Goal: Task Accomplishment & Management: Manage account settings

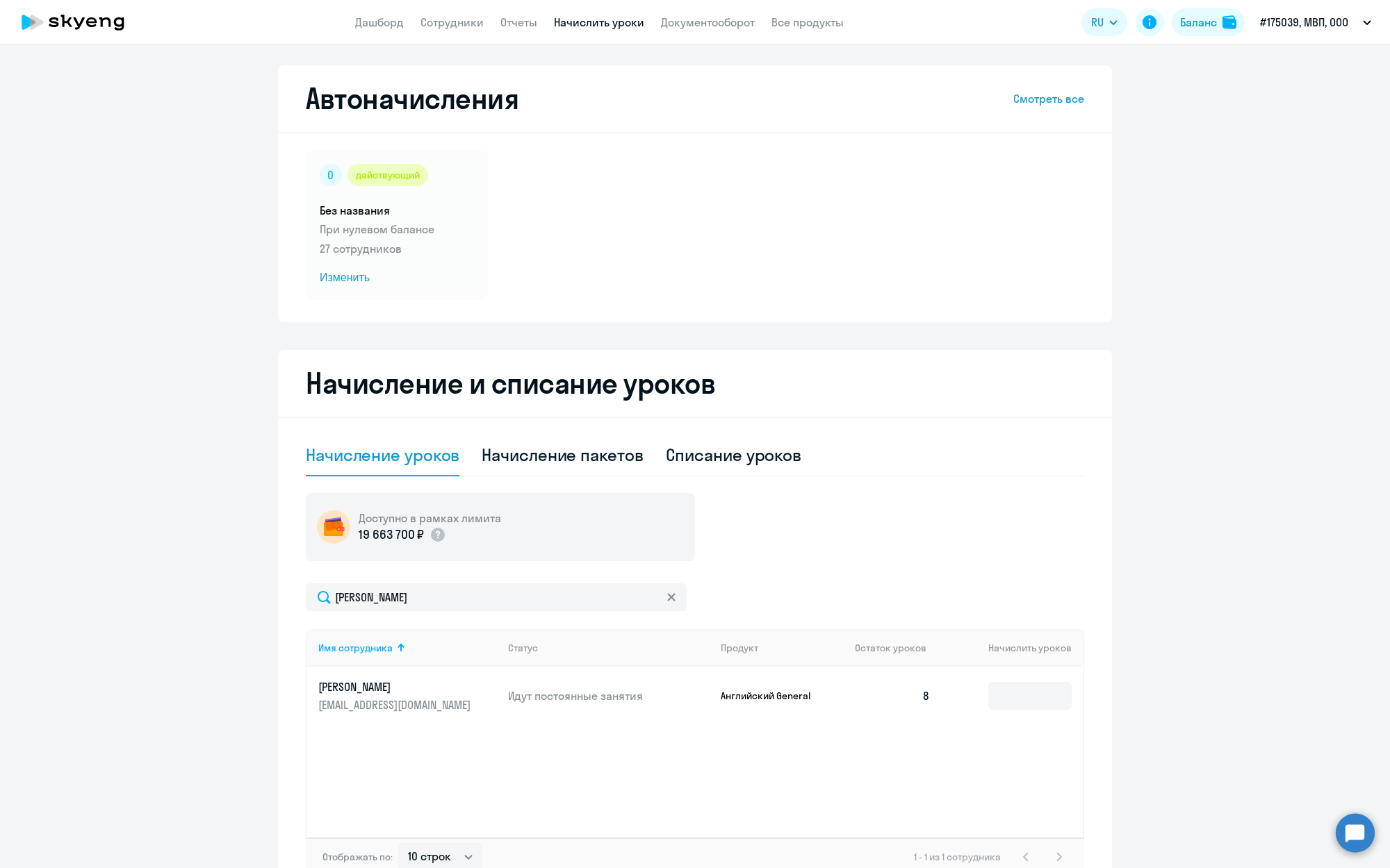
select select "10"
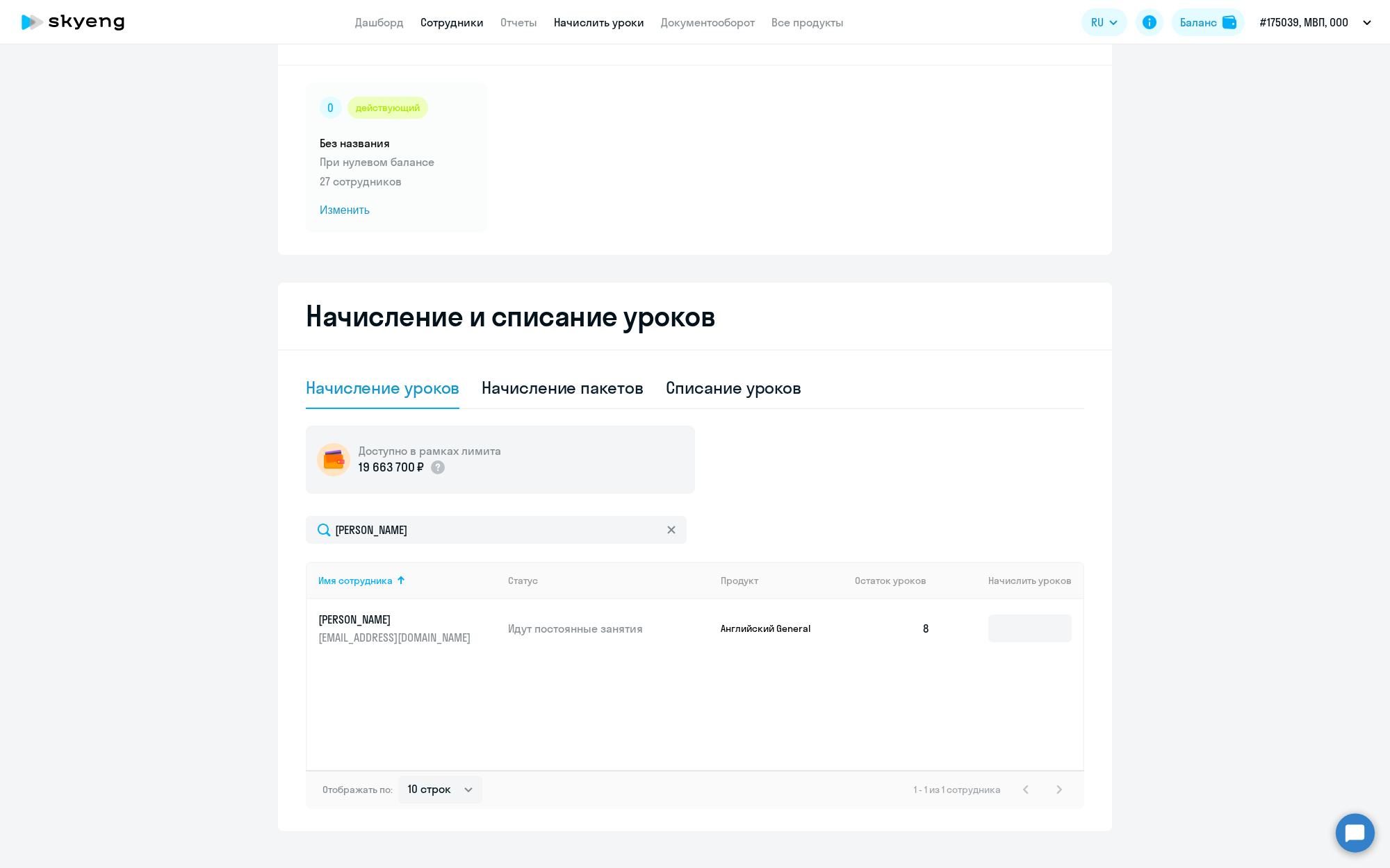
click at [446, 22] on link "Сотрудники" at bounding box center [452, 22] width 64 height 14
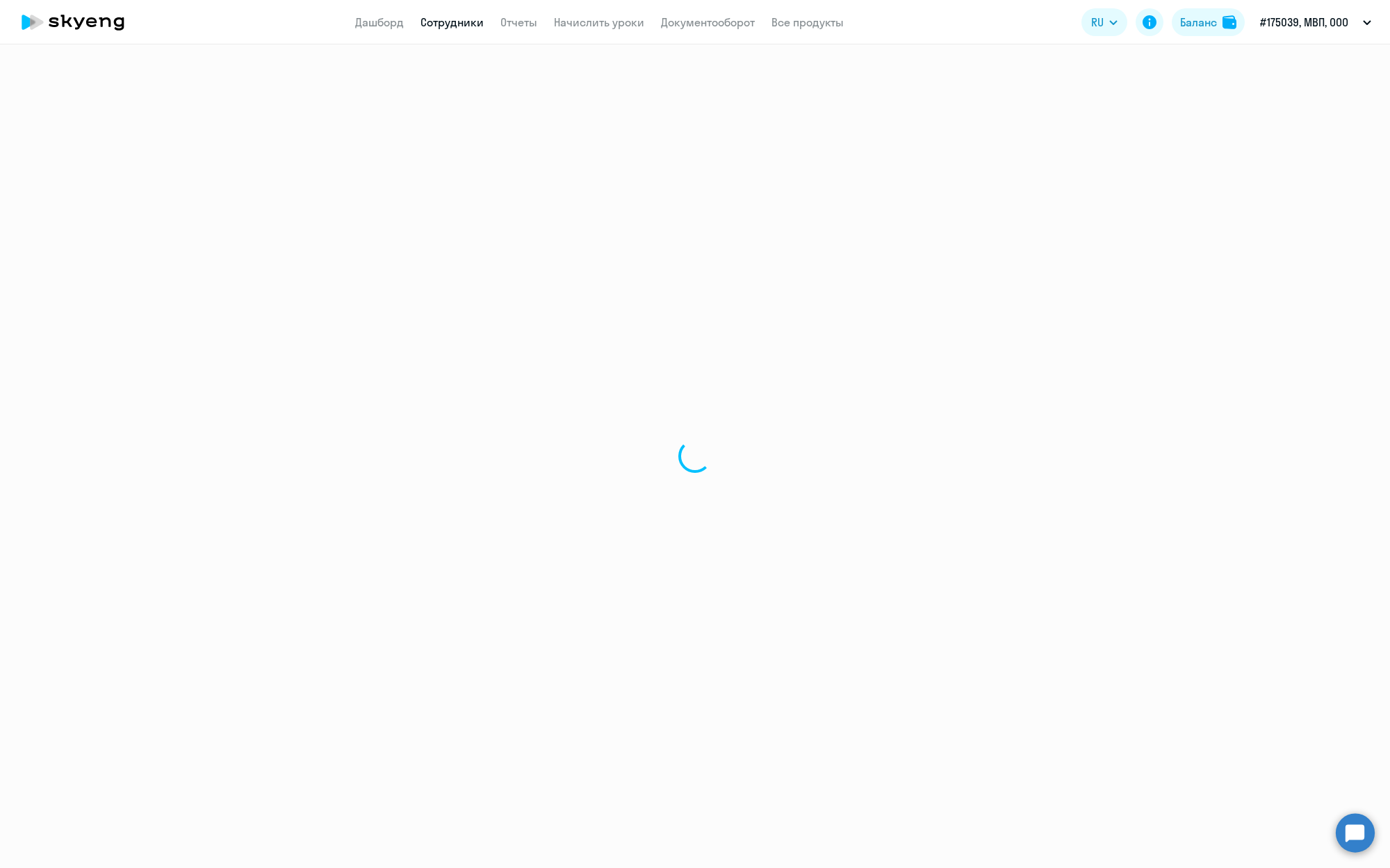
select select "30"
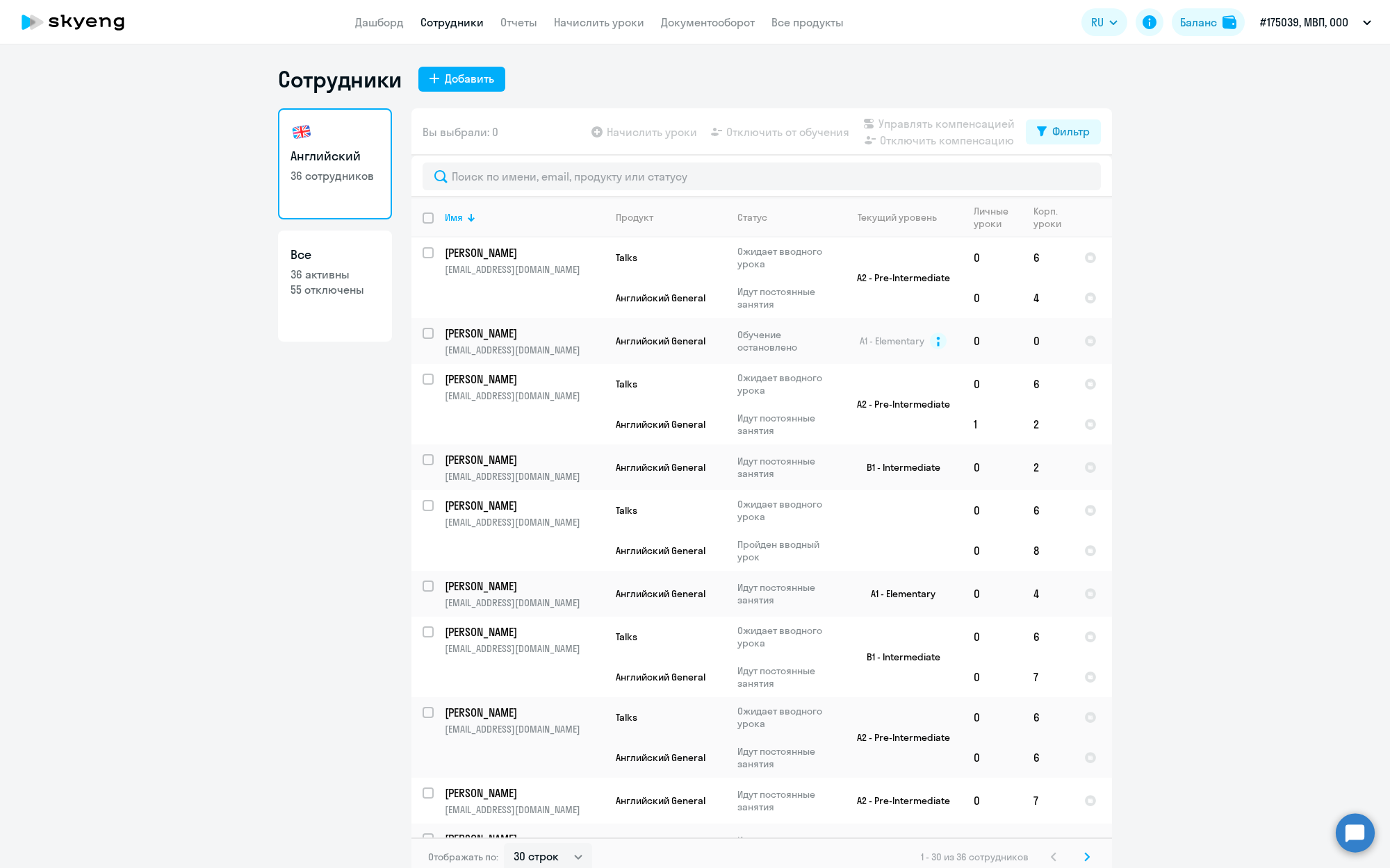
click at [351, 279] on p "36 активны" at bounding box center [334, 274] width 89 height 15
select select "30"
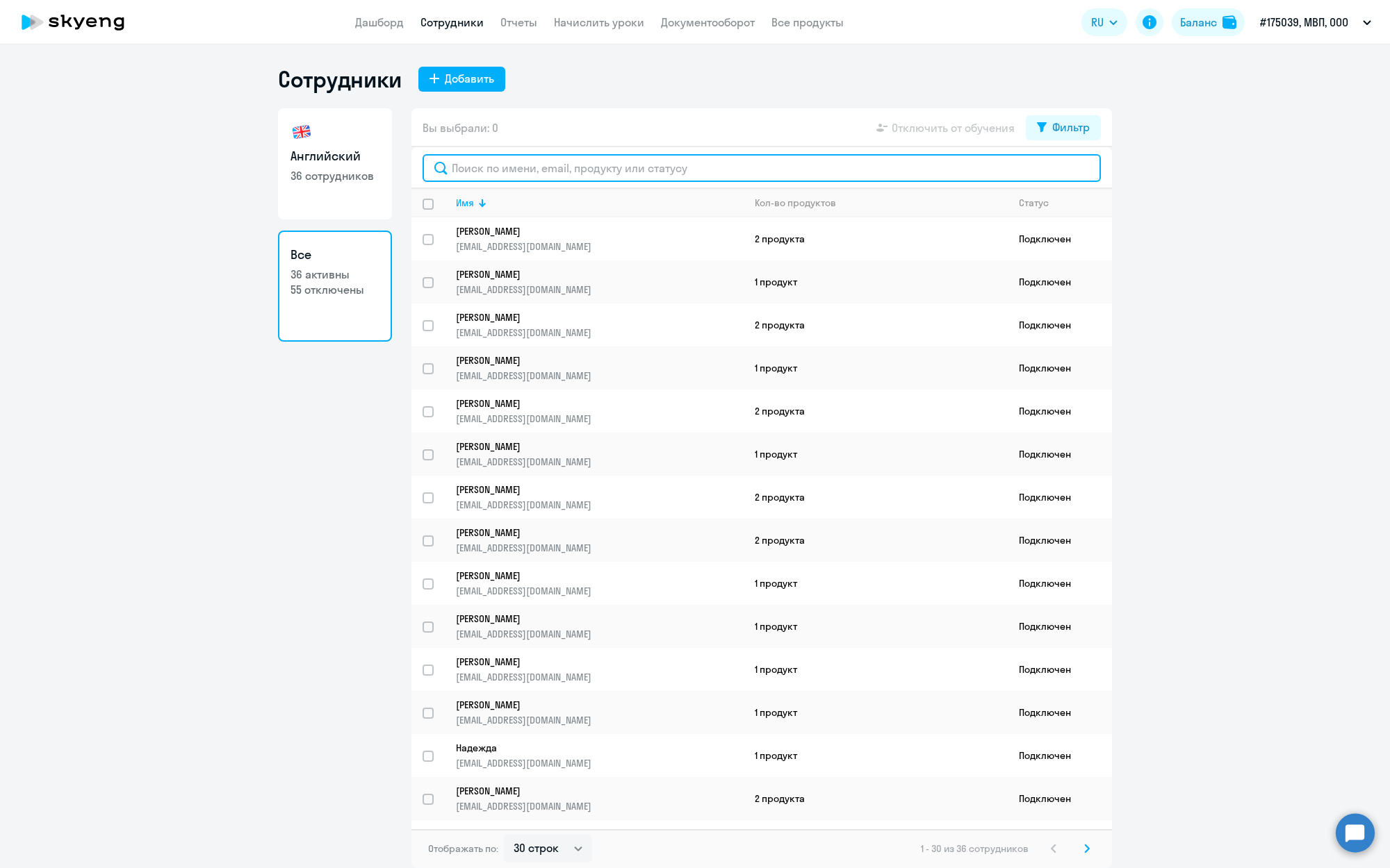
click at [569, 173] on input "text" at bounding box center [761, 168] width 678 height 27
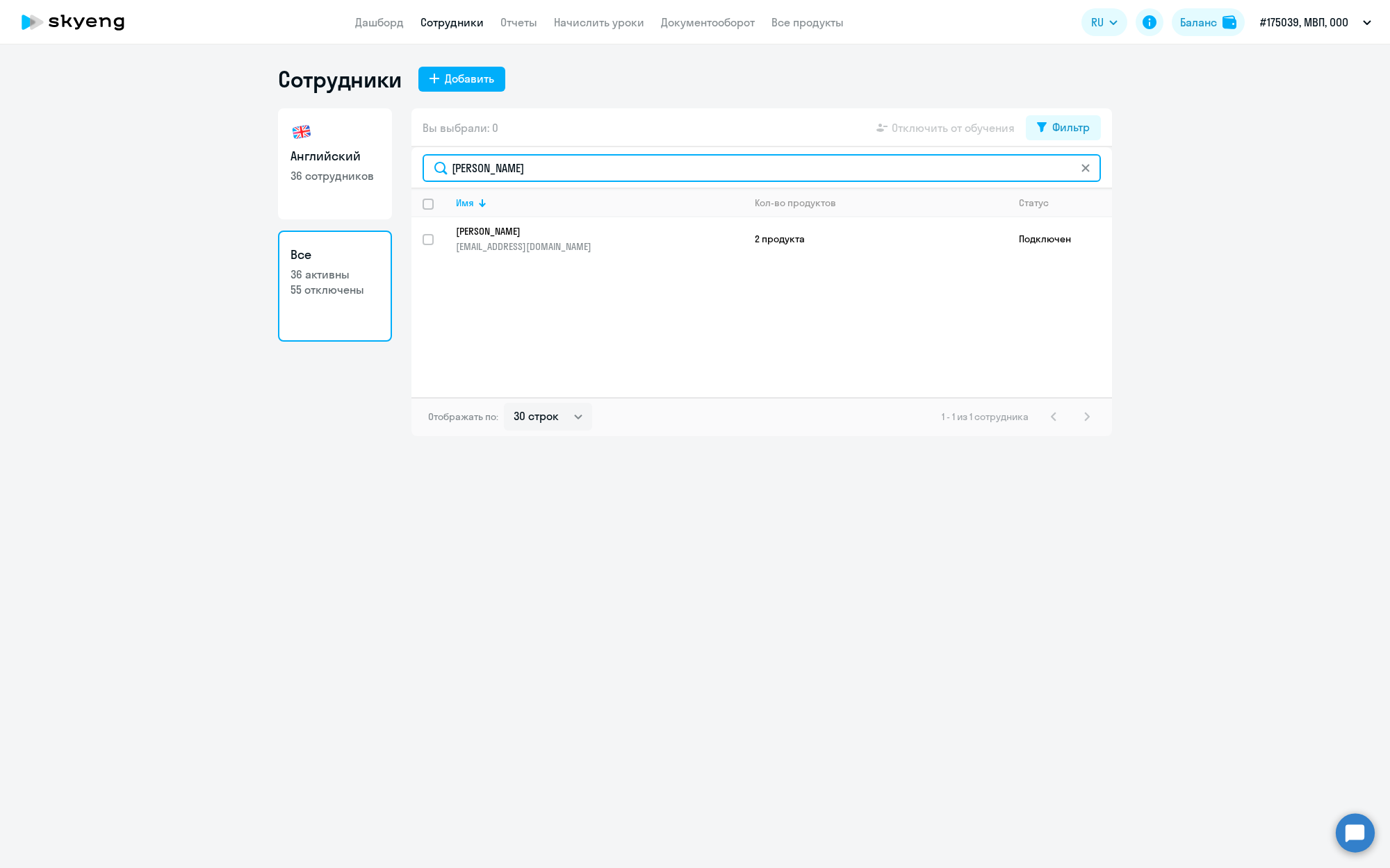
type input "[PERSON_NAME]"
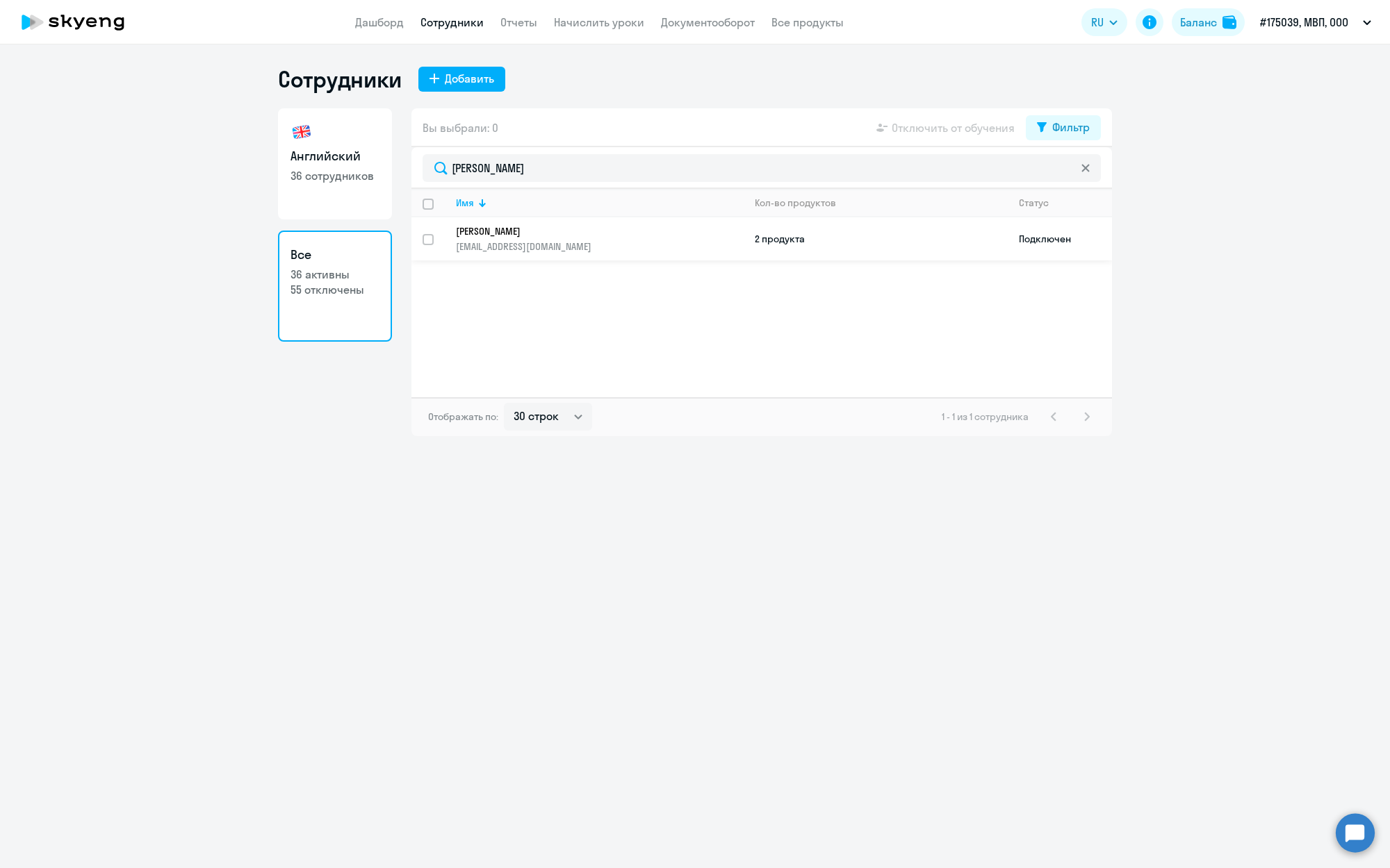
drag, startPoint x: 569, startPoint y: 173, endPoint x: 431, endPoint y: 243, distance: 154.7
click at [426, 242] on input "select row 18241927" at bounding box center [436, 248] width 27 height 27
checkbox input "true"
checkbox input "false"
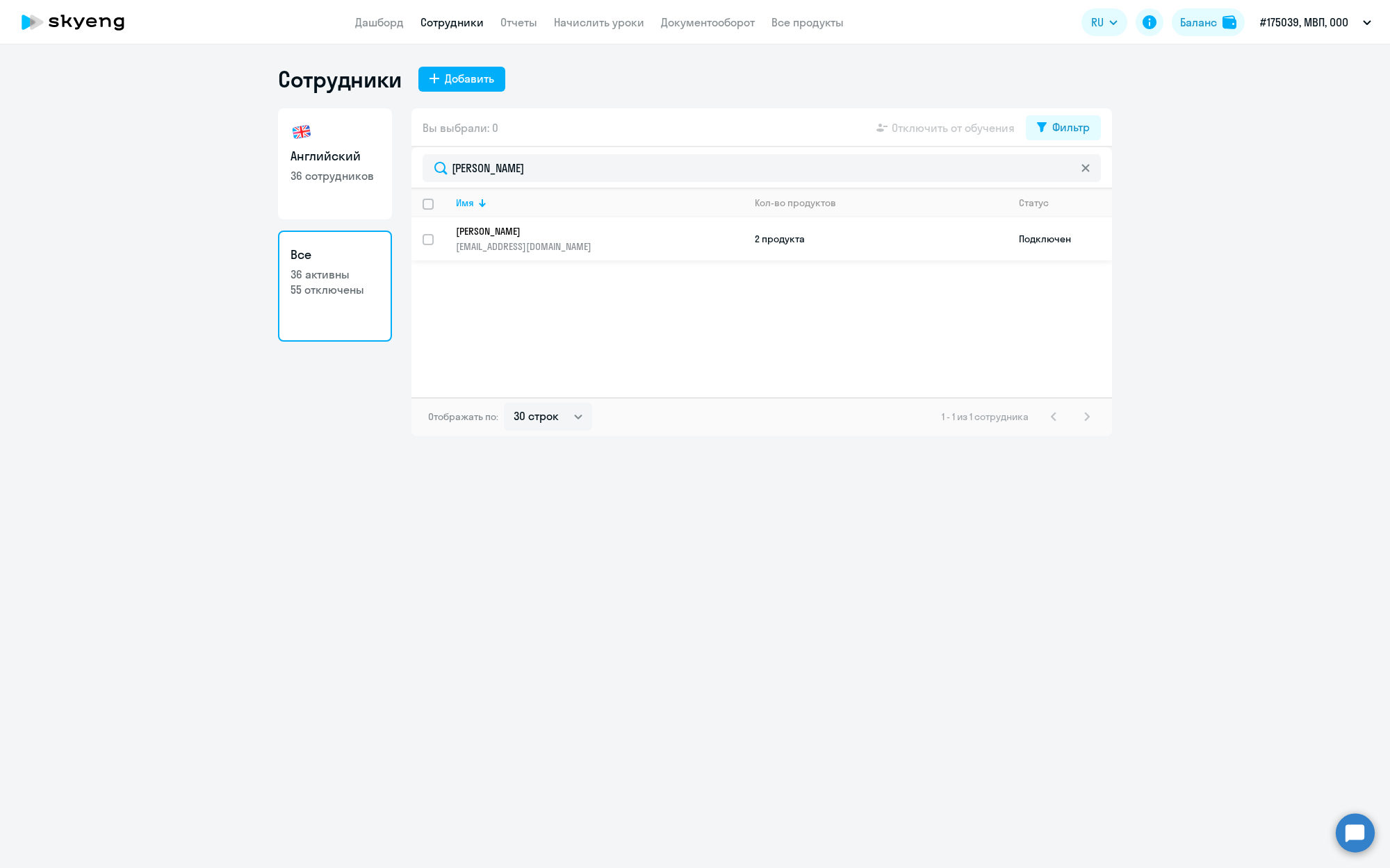
click at [429, 240] on input "select row 18241927" at bounding box center [436, 248] width 27 height 27
checkbox input "true"
click at [933, 126] on span "Отключить от обучения" at bounding box center [953, 127] width 123 height 17
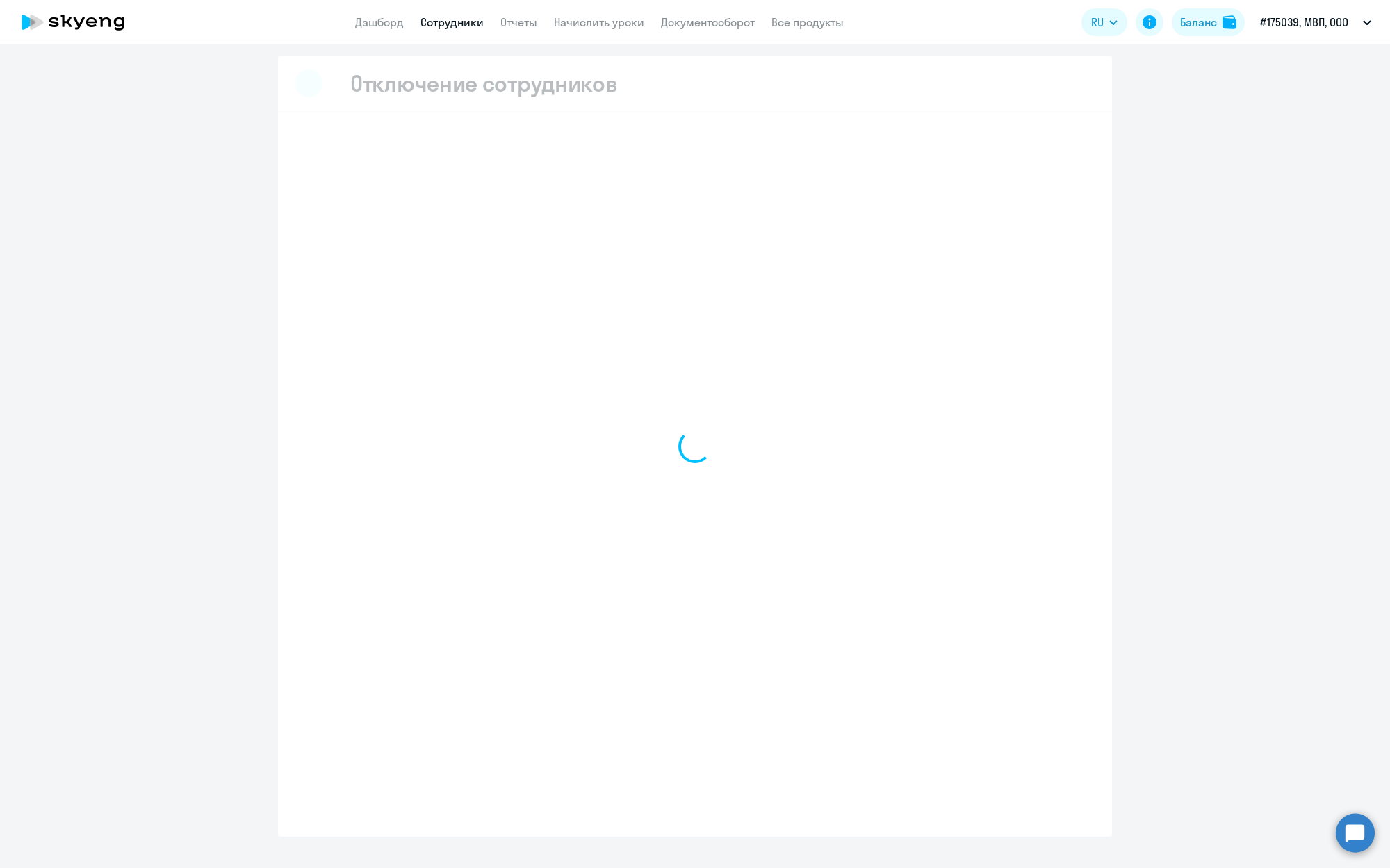
select select "all"
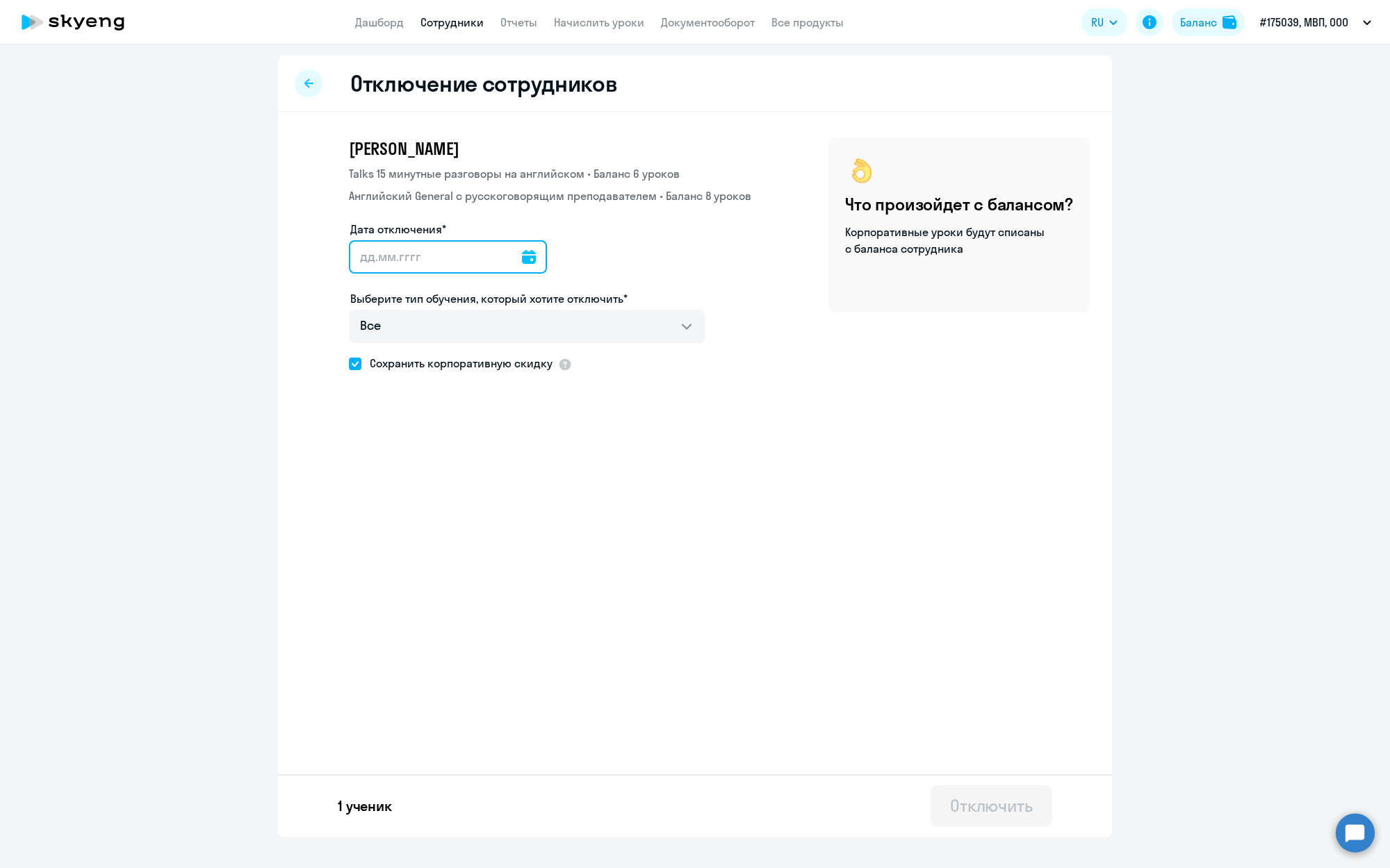
click at [521, 251] on input "Дата отключения*" at bounding box center [448, 257] width 198 height 33
click at [534, 255] on icon at bounding box center [528, 256] width 14 height 14
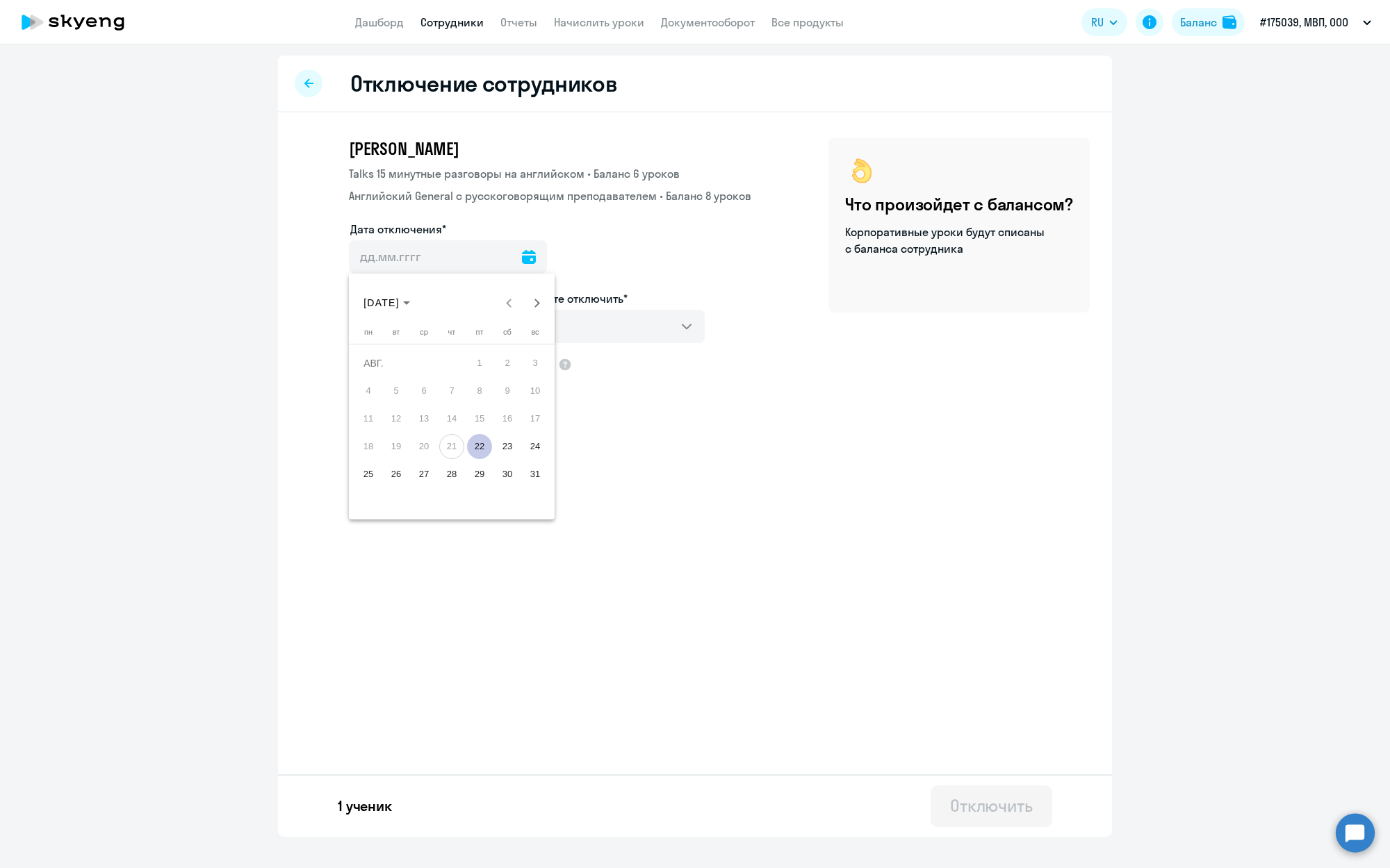
click at [480, 445] on span "22" at bounding box center [479, 446] width 25 height 25
type input "[DATE]"
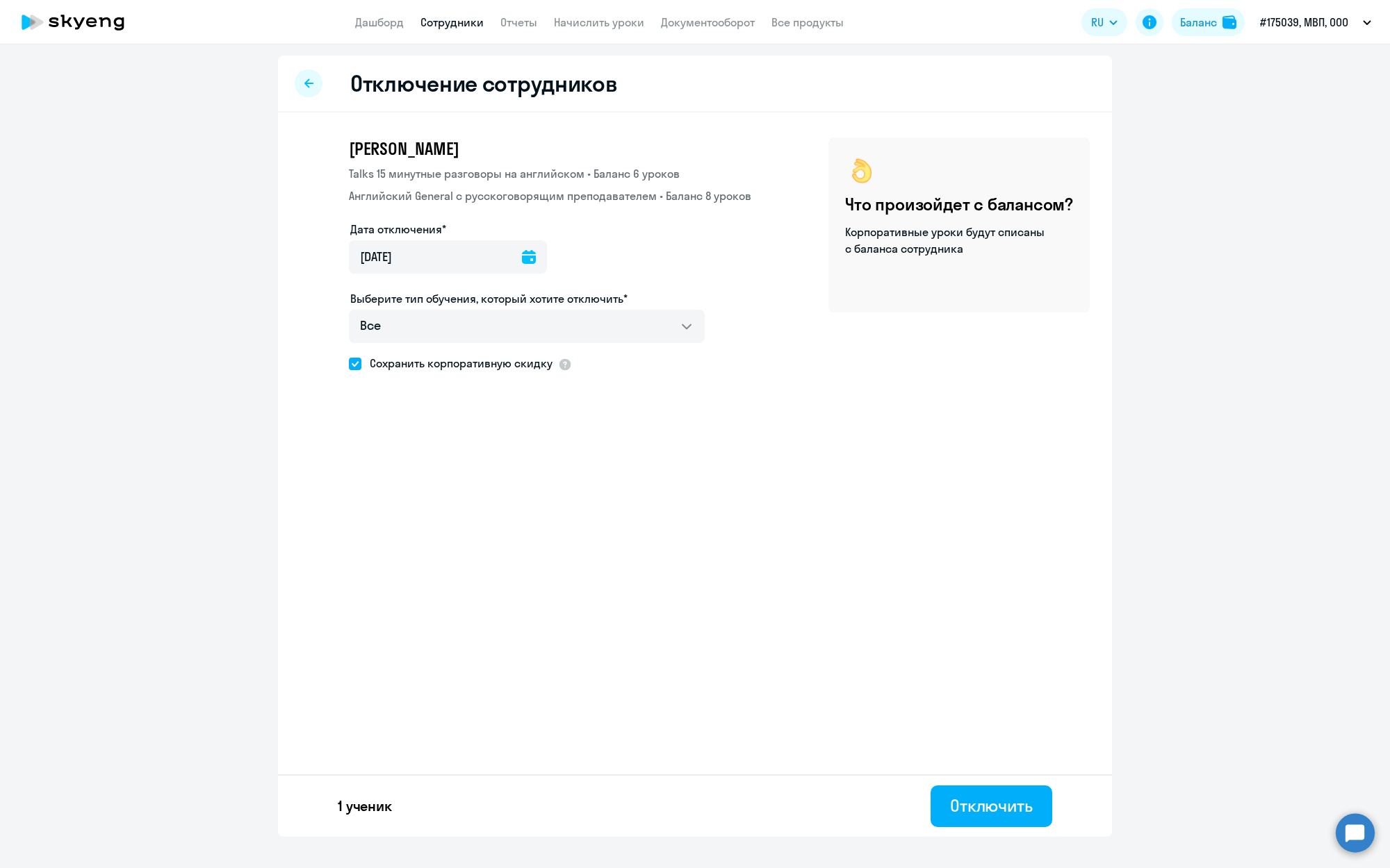
click at [352, 361] on span at bounding box center [355, 363] width 12 height 12
click at [349, 363] on input "Сохранить корпоративную скидку" at bounding box center [348, 363] width 1 height 1
checkbox input "false"
click at [972, 802] on div "Отключить" at bounding box center [991, 805] width 82 height 22
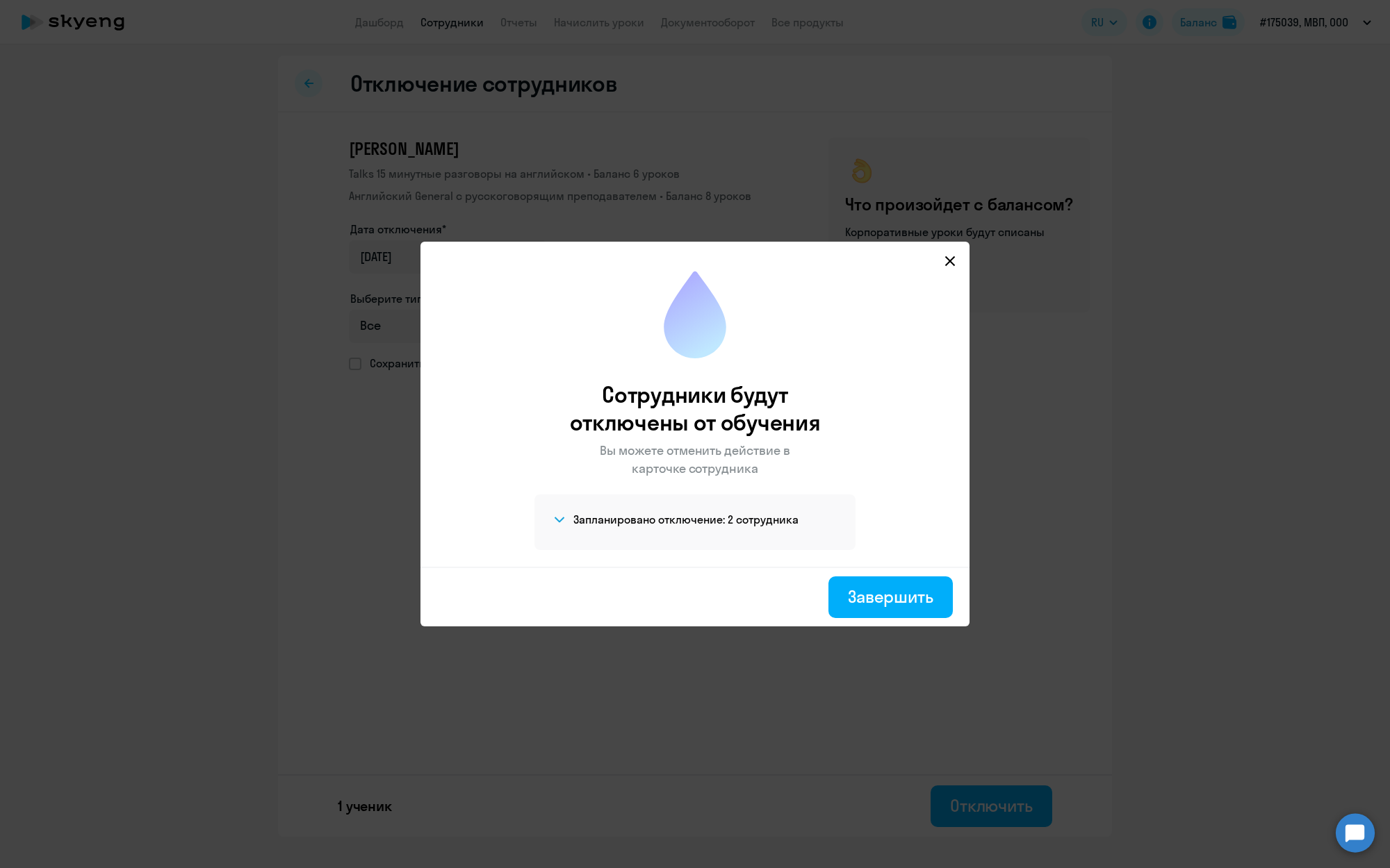
click at [718, 513] on h4 "Запланировано отключение: 2 сотрудника" at bounding box center [686, 519] width 225 height 15
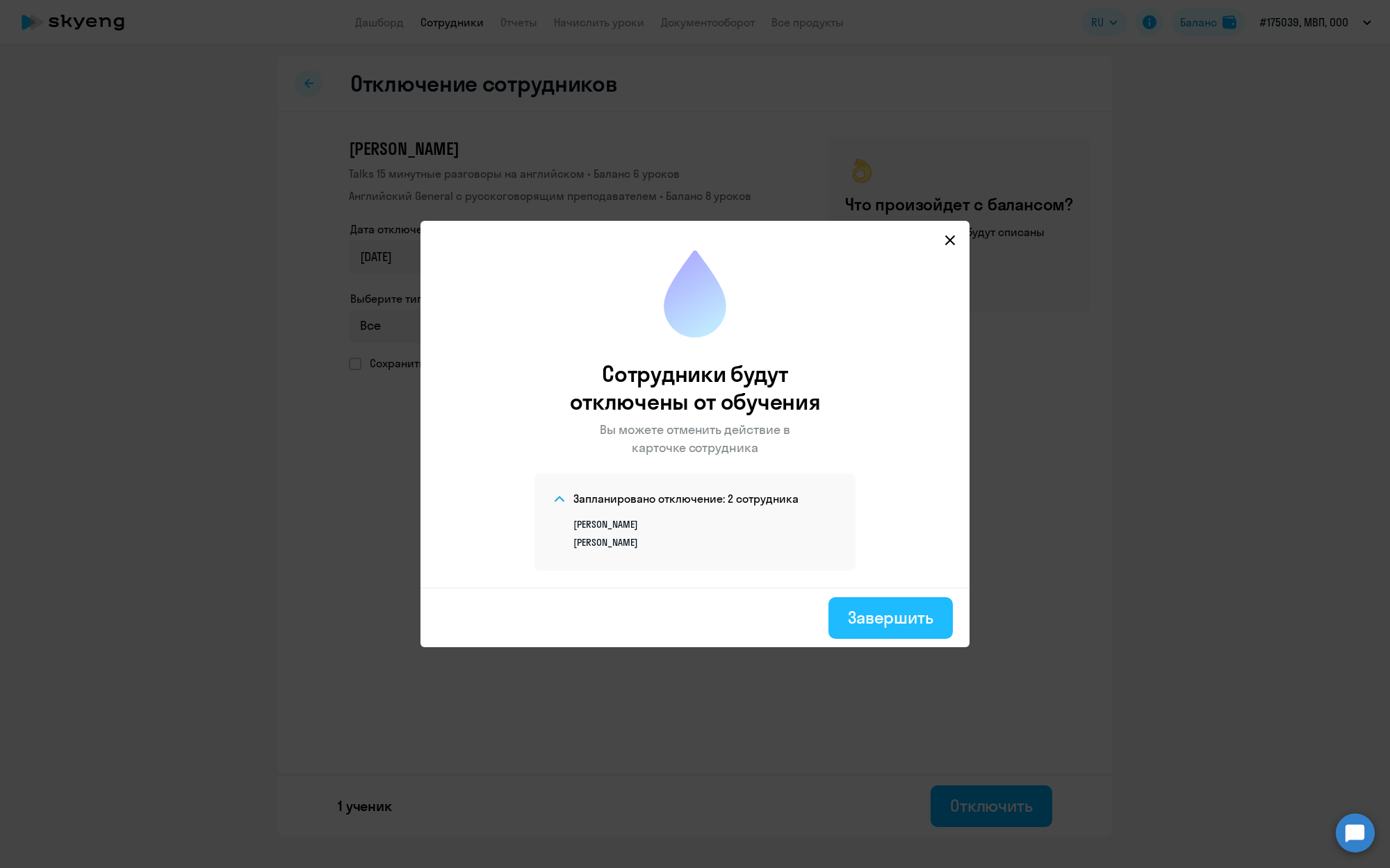
click at [873, 619] on div "Завершить" at bounding box center [890, 617] width 85 height 22
select select "30"
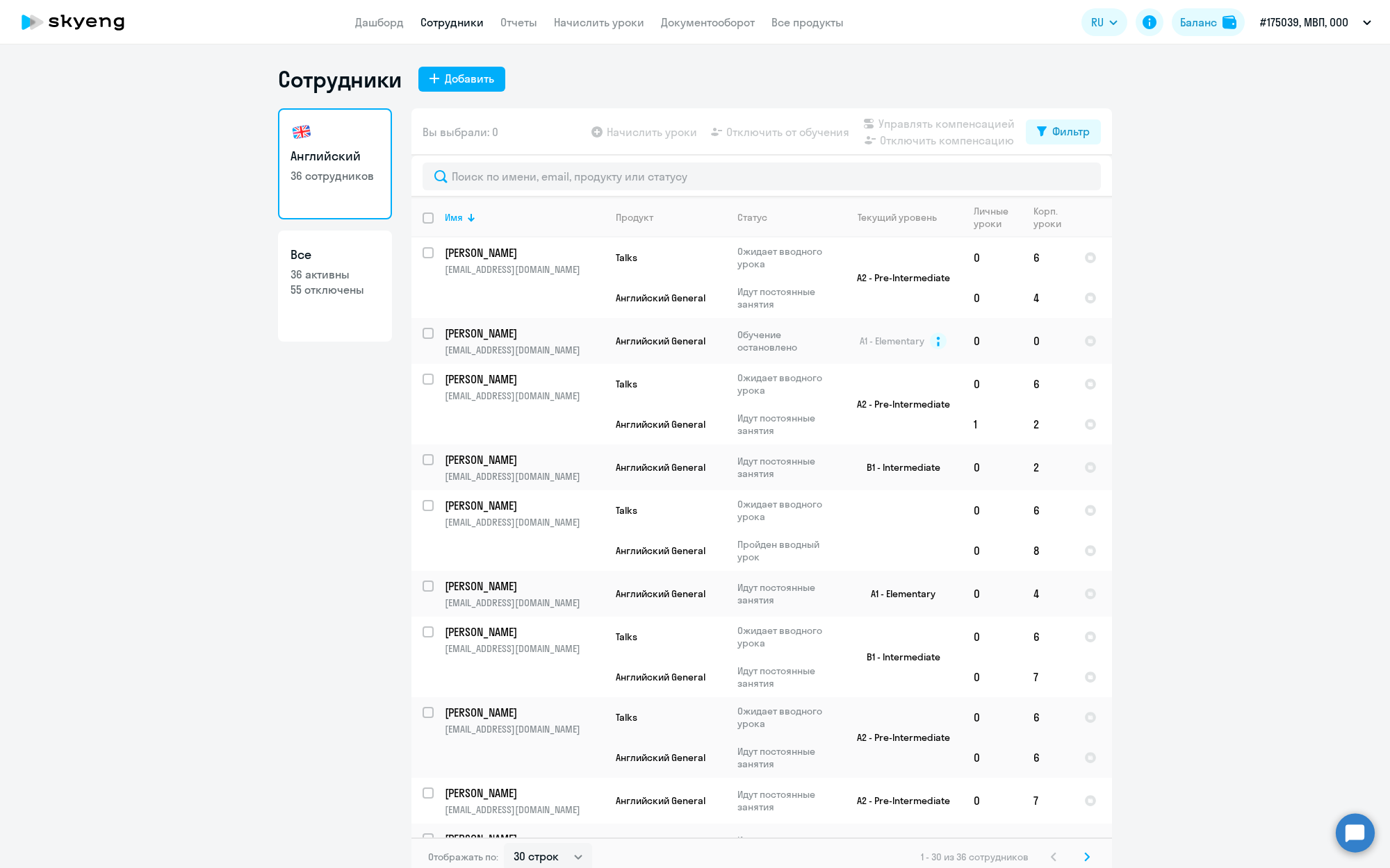
click at [327, 278] on p "36 активны" at bounding box center [334, 274] width 89 height 15
select select "30"
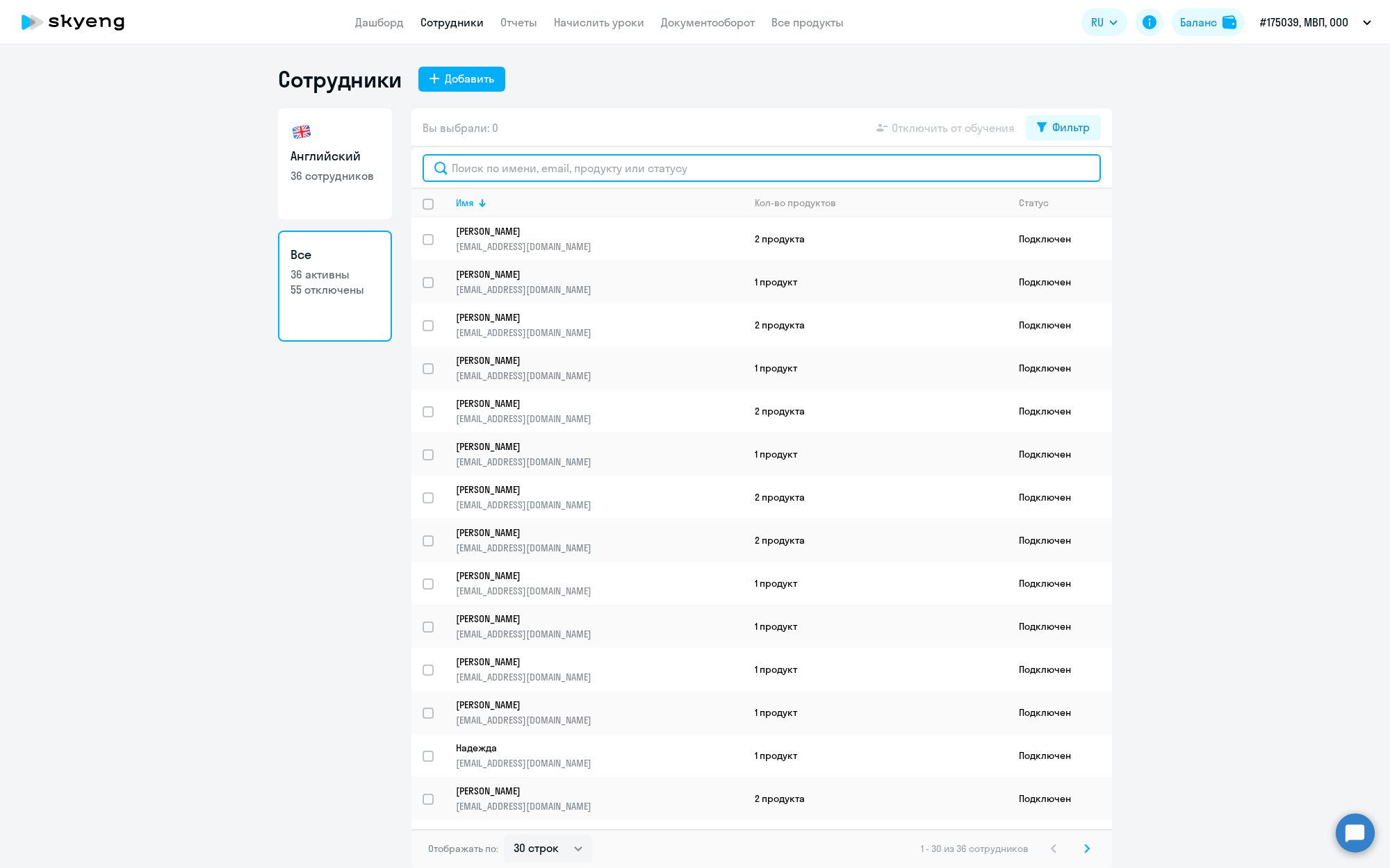
click at [494, 160] on input "text" at bounding box center [761, 168] width 678 height 27
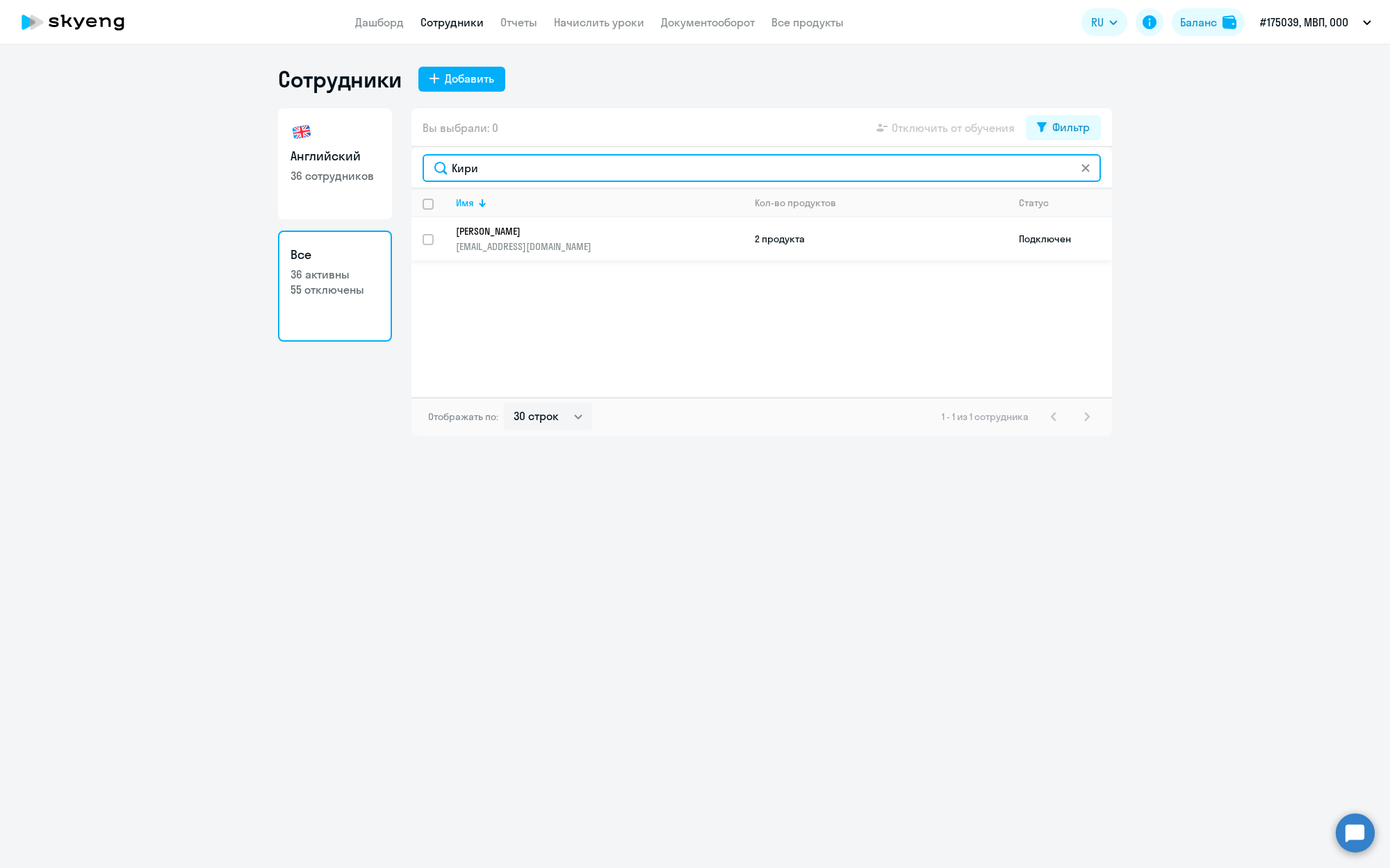
type input "Кири"
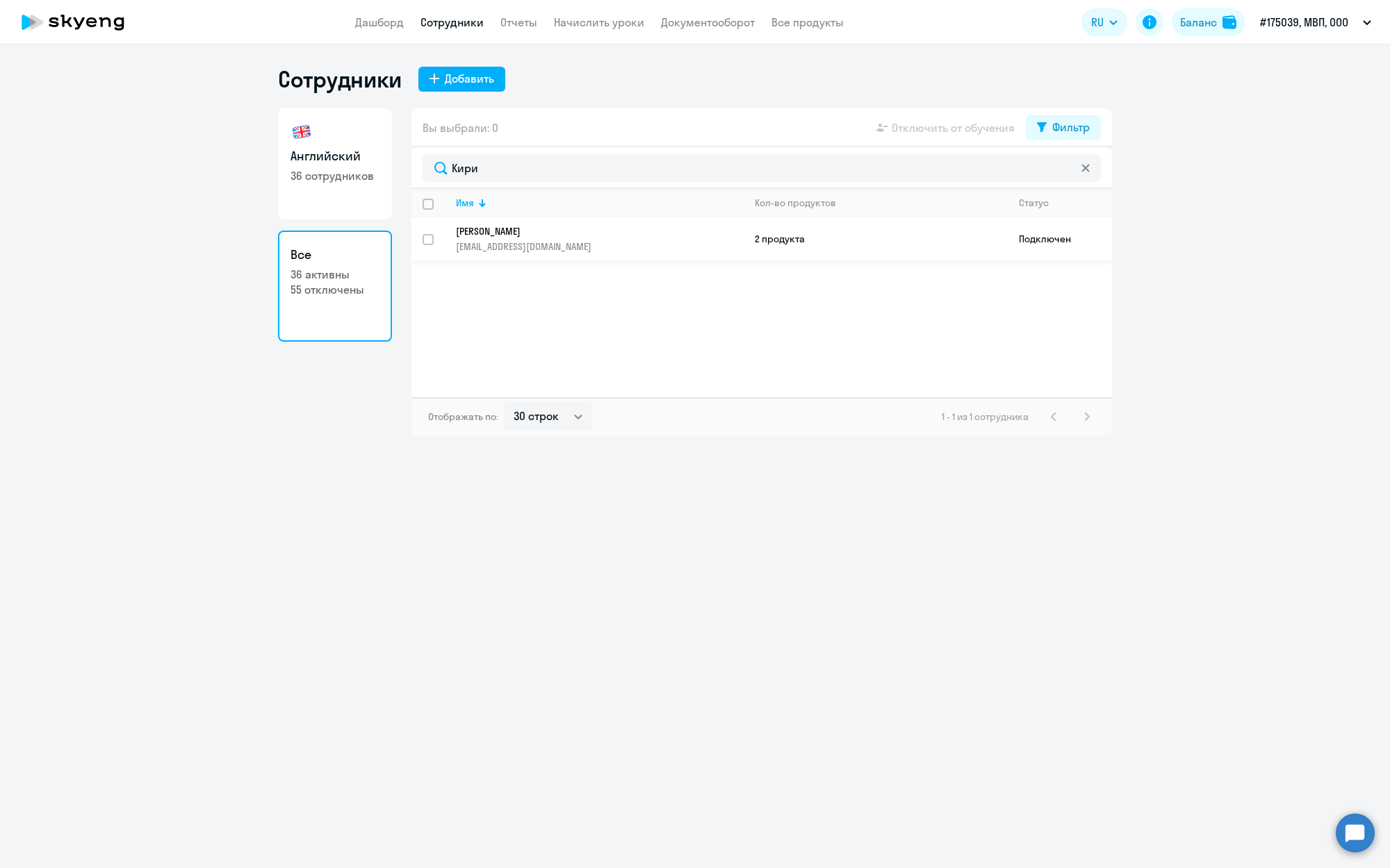
click at [796, 242] on td "2 продукта" at bounding box center [875, 239] width 264 height 43
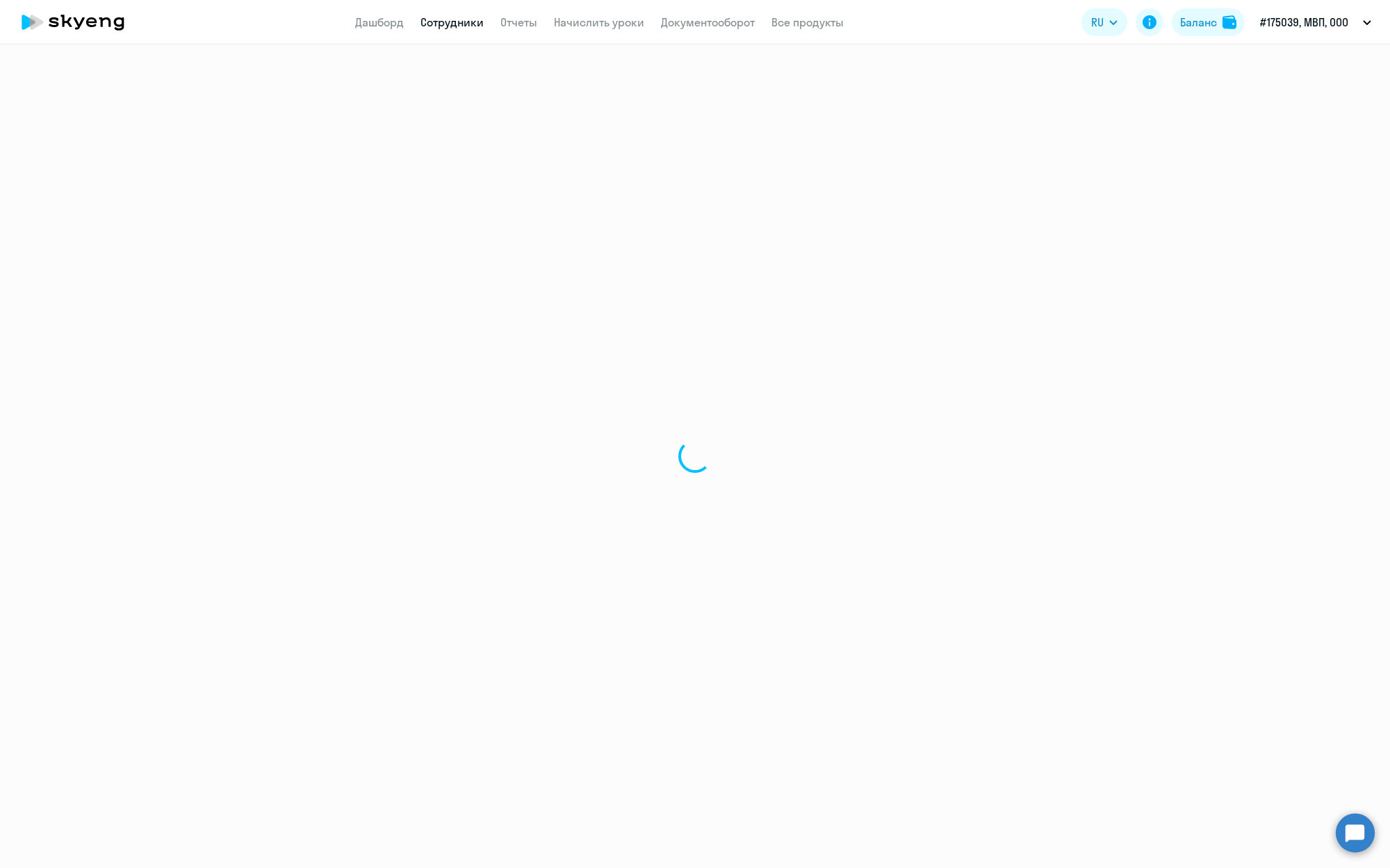
select select "english"
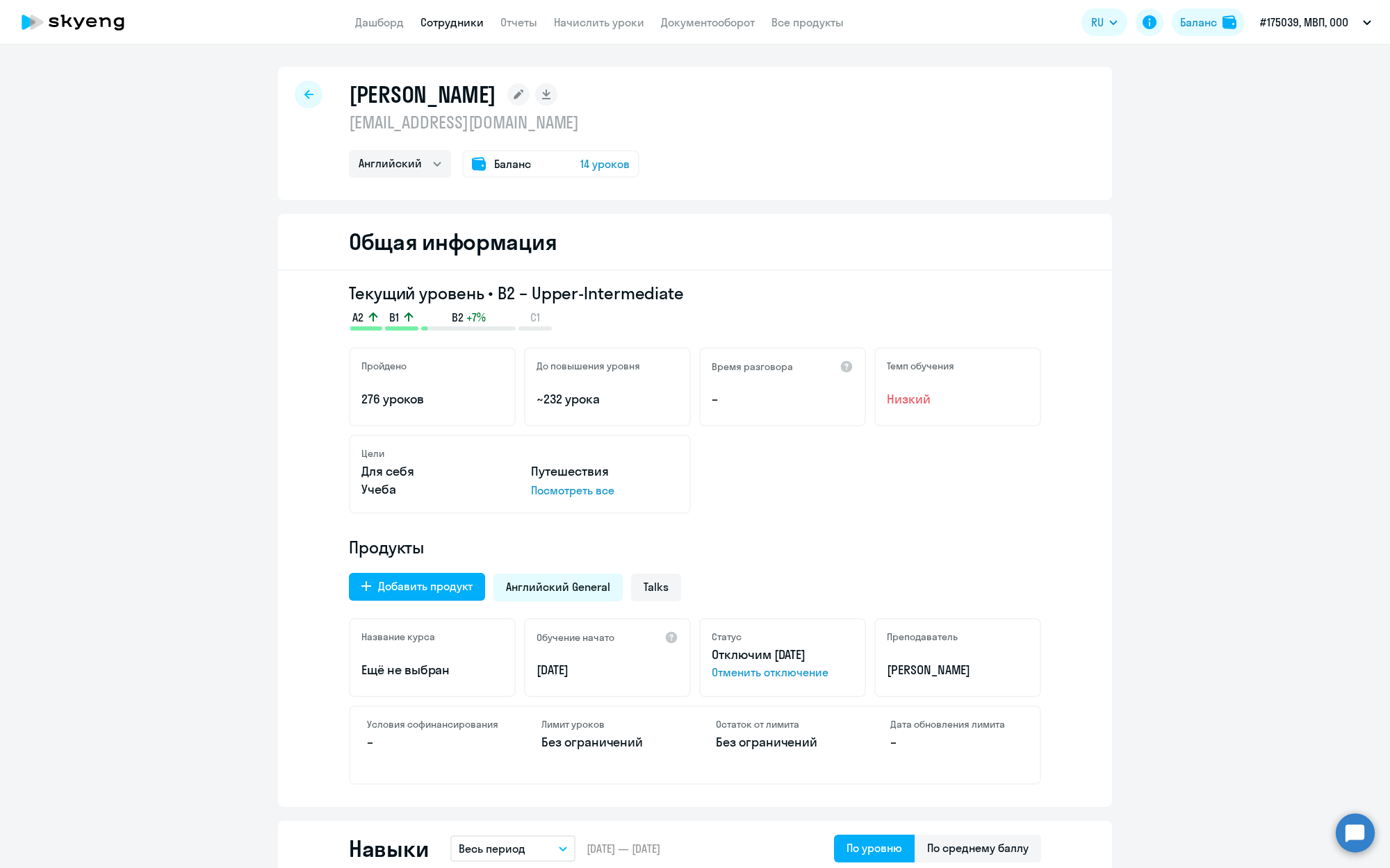
scroll to position [1, 0]
click at [604, 160] on span "14 уроков" at bounding box center [605, 162] width 49 height 17
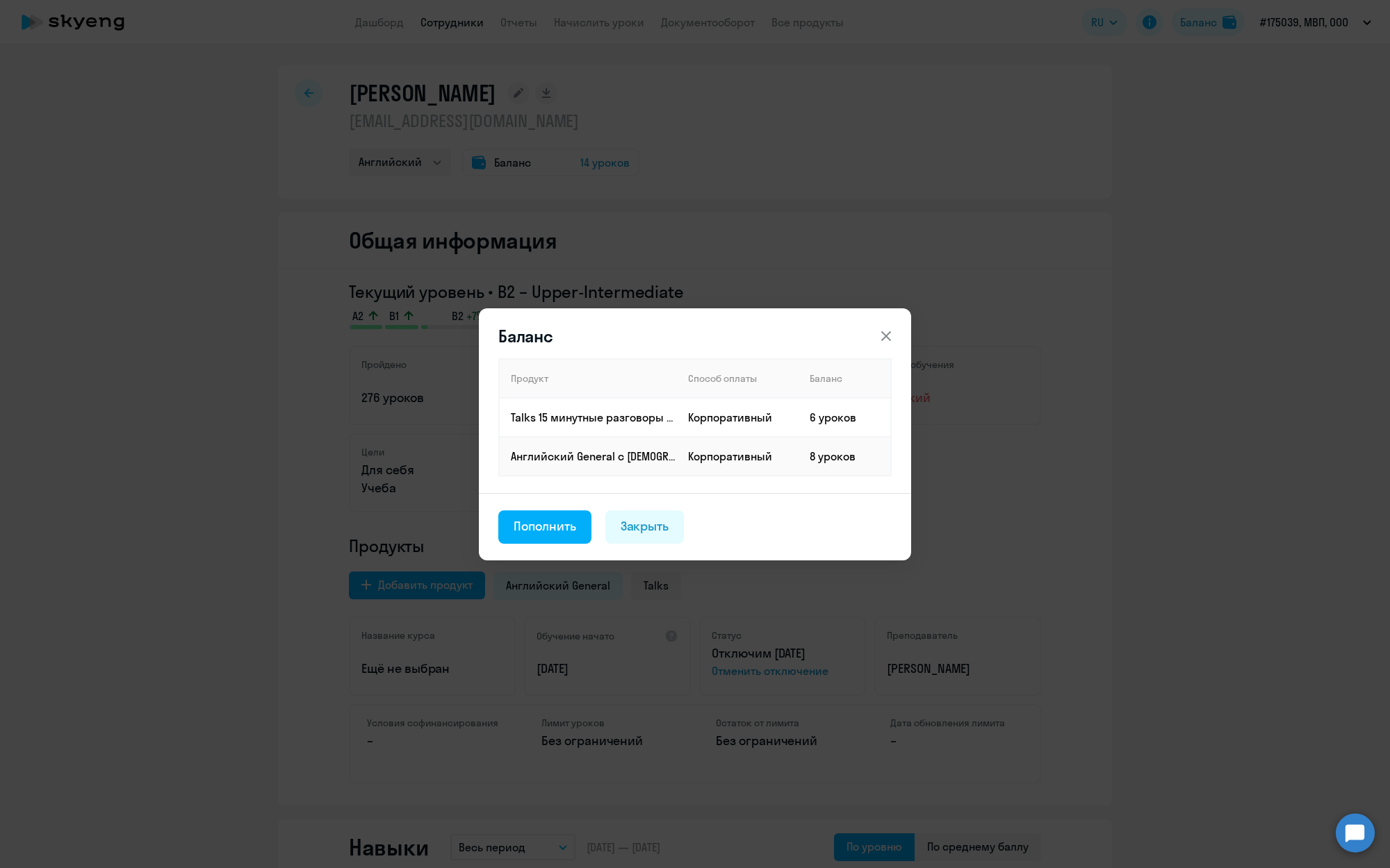
click at [889, 332] on icon at bounding box center [886, 336] width 17 height 17
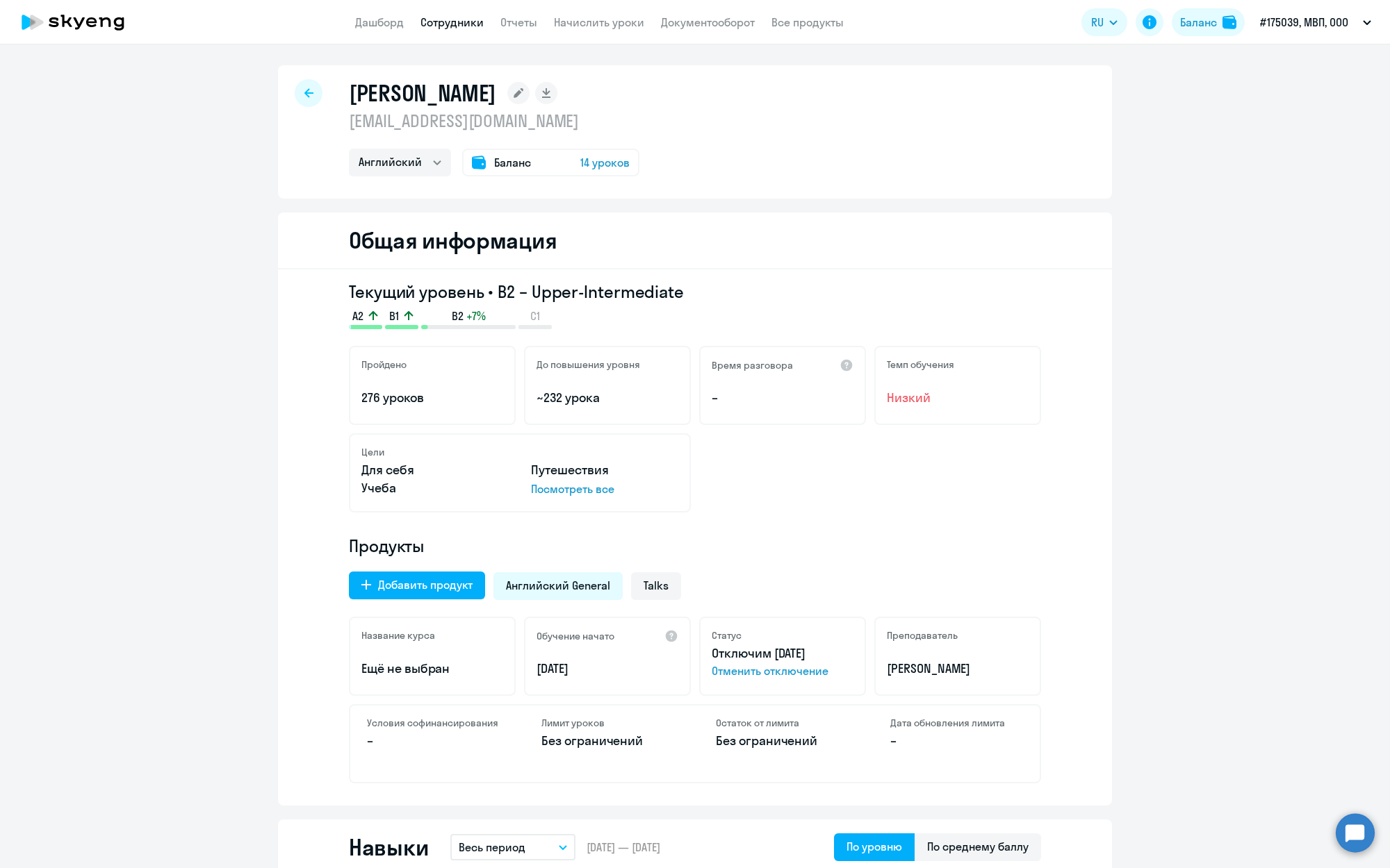
click at [623, 166] on span "14 уроков" at bounding box center [605, 162] width 49 height 17
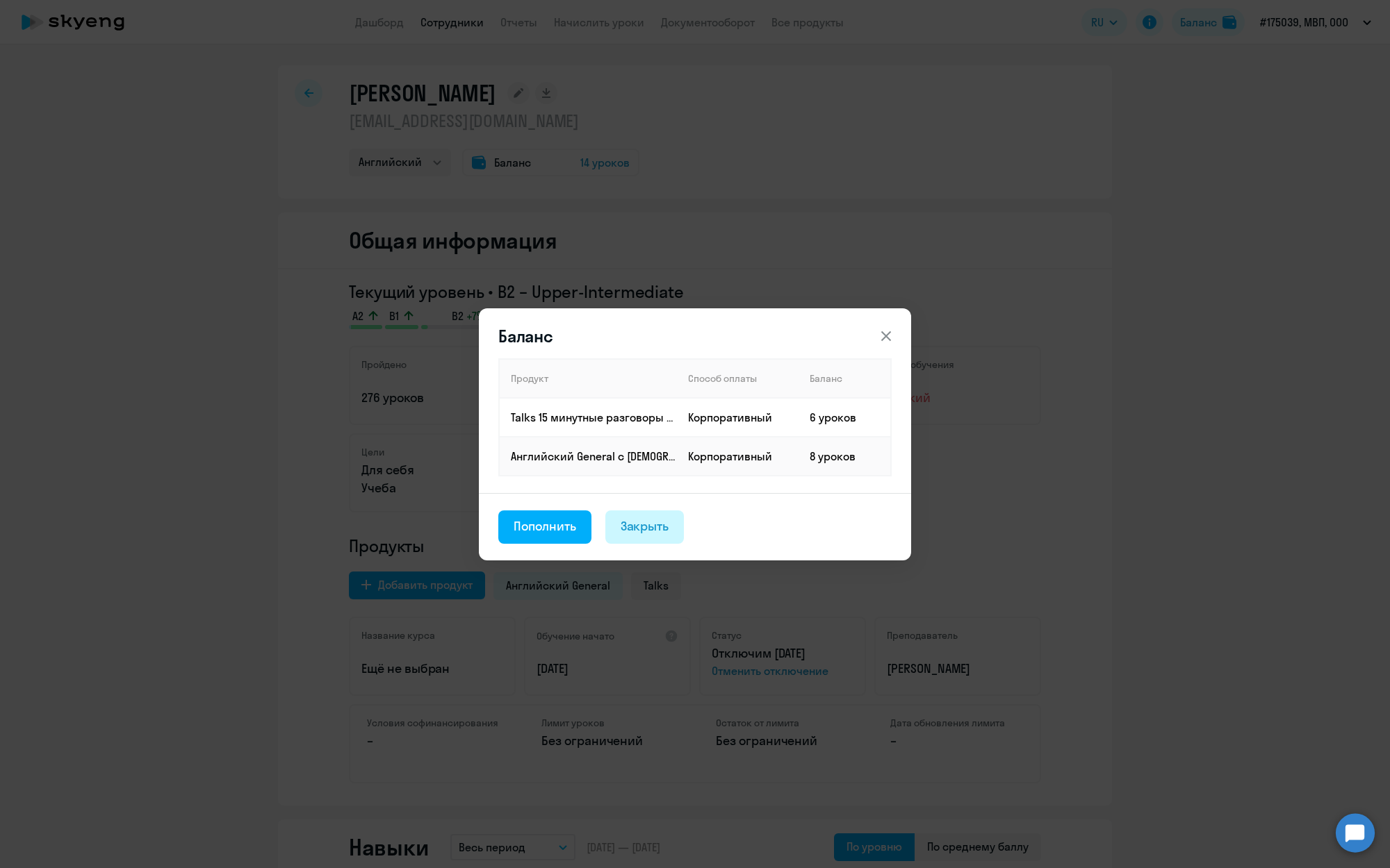
click at [657, 518] on div "Закрыть" at bounding box center [644, 526] width 48 height 18
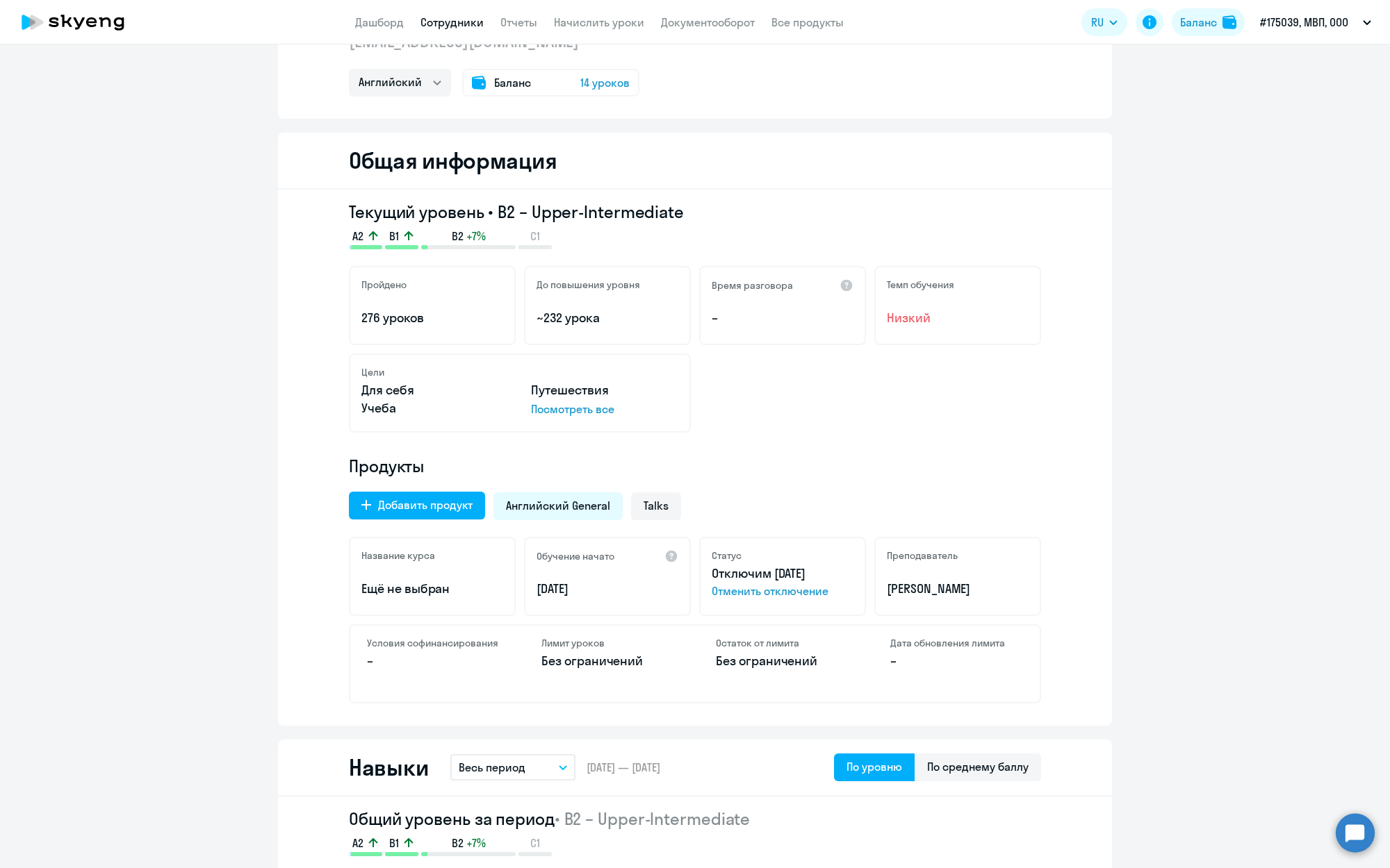
scroll to position [0, 0]
